Goal: Task Accomplishment & Management: Complete application form

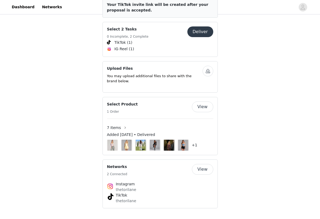
scroll to position [301, 0]
click at [20, 7] on link "Dashboard" at bounding box center [23, 7] width 29 height 12
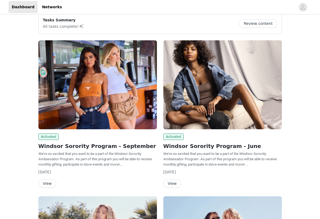
scroll to position [8, 0]
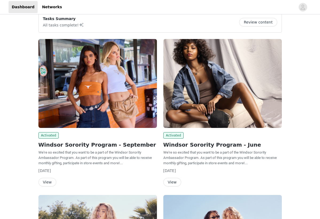
click at [70, 98] on img at bounding box center [97, 83] width 119 height 89
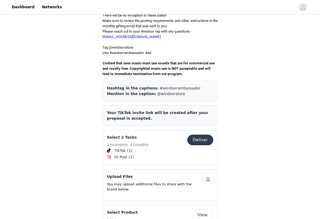
scroll to position [160, 0]
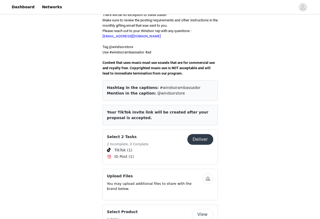
click at [196, 134] on button "Deliver" at bounding box center [201, 139] width 26 height 11
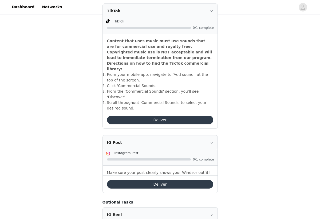
scroll to position [173, 0]
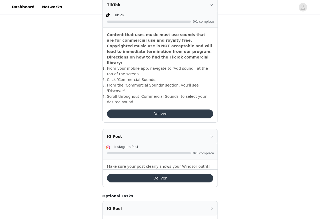
click at [119, 174] on button "Deliver" at bounding box center [160, 178] width 106 height 9
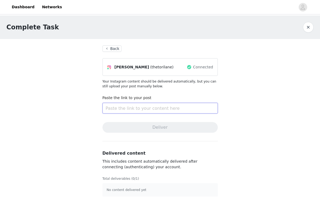
click at [127, 108] on input "text" at bounding box center [160, 108] width 115 height 11
paste input "[URL][DOMAIN_NAME]"
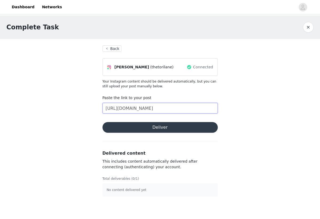
type input "[URL][DOMAIN_NAME]"
click at [137, 127] on button "Deliver" at bounding box center [160, 127] width 115 height 11
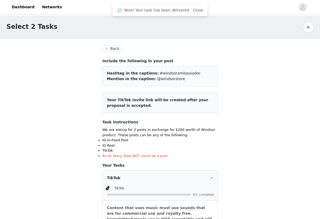
click at [112, 48] on button "Back" at bounding box center [112, 48] width 19 height 6
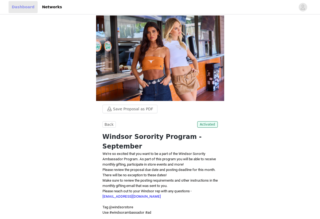
click at [16, 7] on link "Dashboard" at bounding box center [23, 7] width 29 height 12
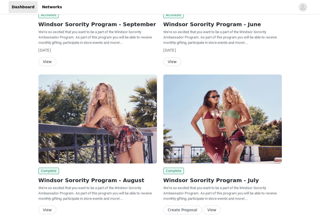
scroll to position [131, 0]
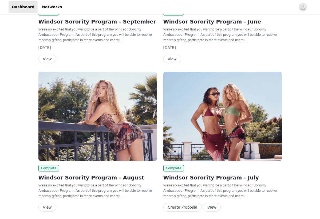
click at [109, 130] on img at bounding box center [97, 116] width 119 height 89
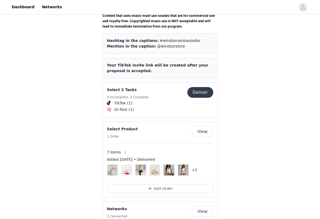
scroll to position [205, 0]
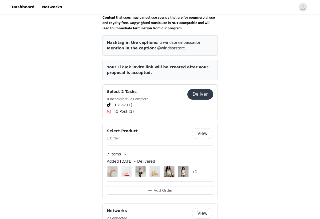
click at [123, 89] on div "Select 2 Tasks 0 Incomplete, 2 Complete" at bounding box center [128, 95] width 42 height 13
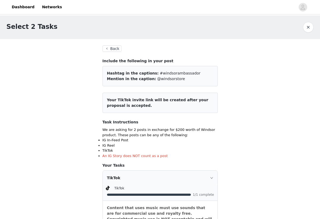
click at [110, 49] on button "Back" at bounding box center [112, 48] width 19 height 6
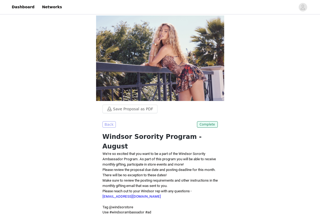
click at [108, 124] on button "Back" at bounding box center [109, 124] width 13 height 6
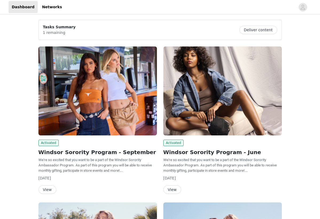
click at [198, 114] on img at bounding box center [222, 90] width 119 height 89
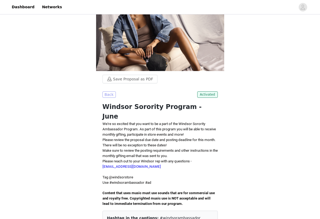
click at [108, 98] on button "Back" at bounding box center [109, 94] width 13 height 6
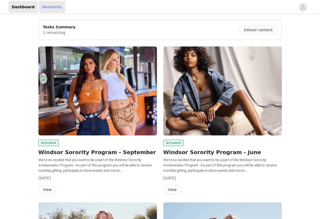
click at [47, 7] on link "Networks" at bounding box center [52, 7] width 26 height 12
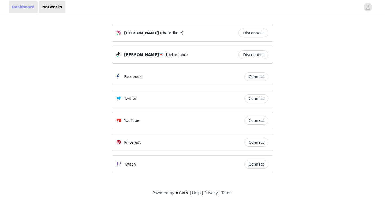
click at [22, 13] on link "Dashboard" at bounding box center [23, 7] width 29 height 12
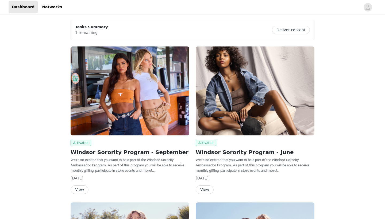
click at [122, 101] on img at bounding box center [130, 90] width 119 height 89
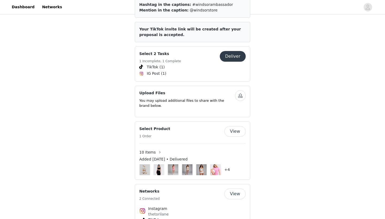
scroll to position [247, 0]
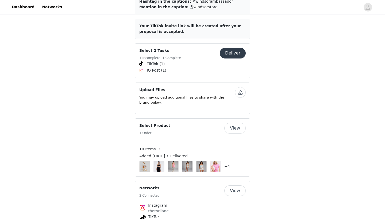
click at [237, 48] on button "Deliver" at bounding box center [233, 53] width 26 height 11
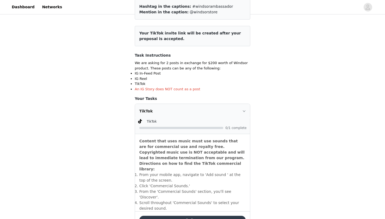
scroll to position [69, 0]
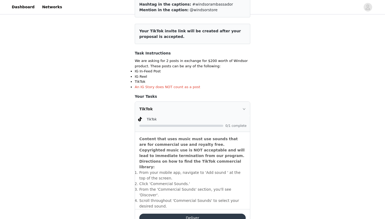
click at [162, 214] on button "Deliver" at bounding box center [192, 218] width 106 height 9
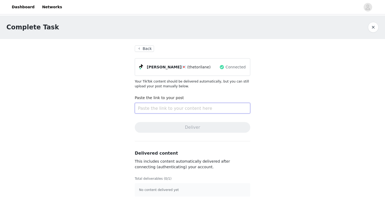
click at [171, 103] on input "text" at bounding box center [192, 108] width 115 height 11
paste input "[URL][DOMAIN_NAME]"
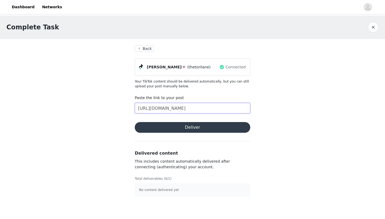
type input "[URL][DOMAIN_NAME]"
click at [165, 130] on button "Deliver" at bounding box center [192, 127] width 115 height 11
